Goal: Find specific page/section: Find specific page/section

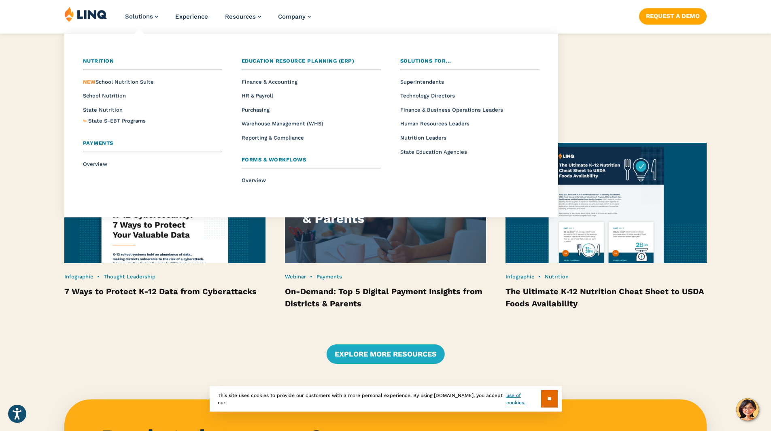
scroll to position [1536, 0]
click at [127, 79] on span "NEW School Nutrition Suite" at bounding box center [118, 82] width 71 height 6
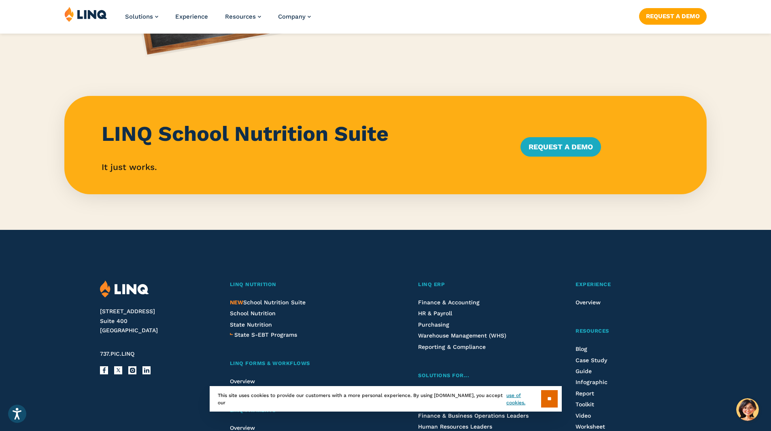
scroll to position [735, 0]
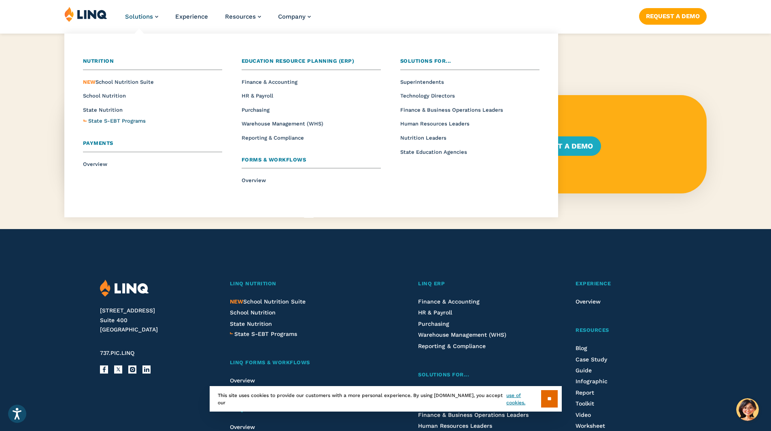
click at [139, 121] on span "State S-EBT Programs" at bounding box center [116, 121] width 57 height 6
